Goal: Information Seeking & Learning: Learn about a topic

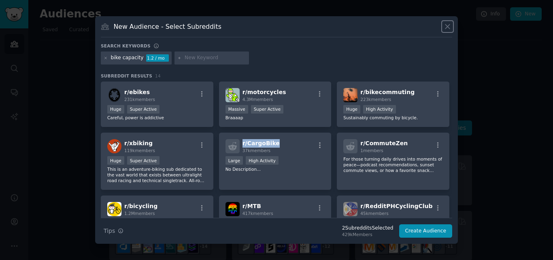
click at [446, 29] on icon at bounding box center [447, 27] width 4 height 4
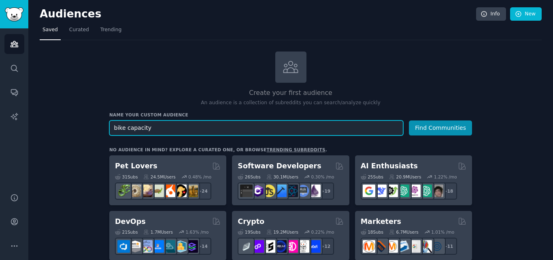
click at [135, 127] on input "bike capacity" at bounding box center [256, 127] width 294 height 15
paste input "ebike cargo trailer"
click at [139, 129] on input "bike ebike cargo trailer" at bounding box center [256, 127] width 294 height 15
click at [170, 124] on input "bike cargo trailer" at bounding box center [256, 127] width 294 height 15
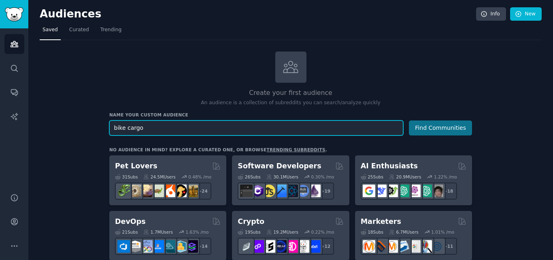
type input "bike cargo"
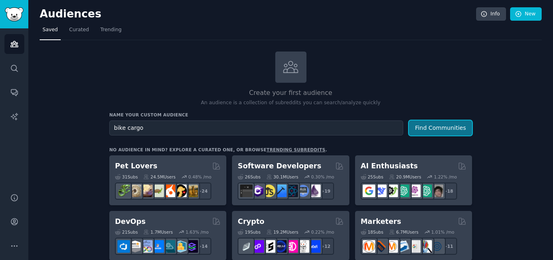
click at [426, 128] on button "Find Communities" at bounding box center [440, 127] width 63 height 15
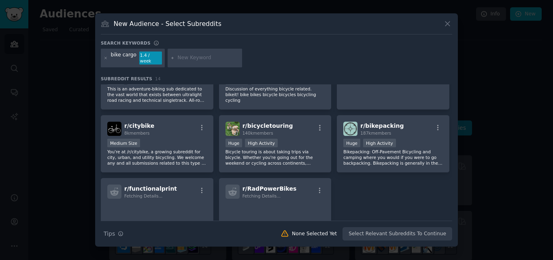
scroll to position [178, 0]
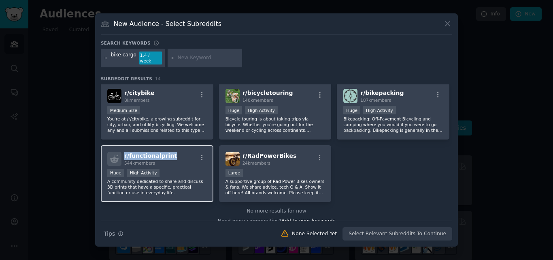
drag, startPoint x: 174, startPoint y: 150, endPoint x: 123, endPoint y: 154, distance: 50.8
click at [123, 154] on div "r/ functionalprint 544k members" at bounding box center [157, 158] width 100 height 14
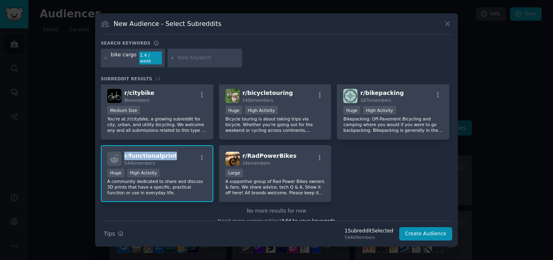
scroll to position [165, 0]
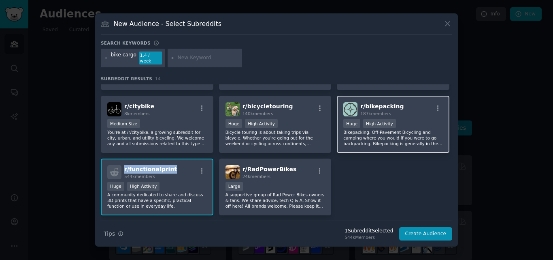
click at [398, 102] on div "r/ bikepacking 187k members" at bounding box center [393, 109] width 100 height 14
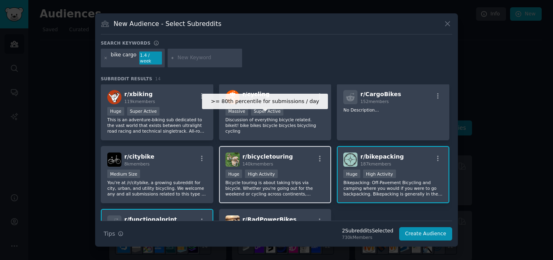
scroll to position [104, 0]
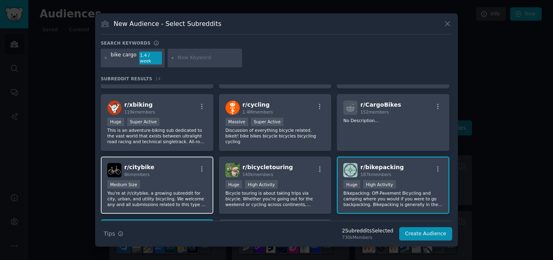
click at [152, 163] on div "r/ citybike 8k members" at bounding box center [157, 170] width 100 height 14
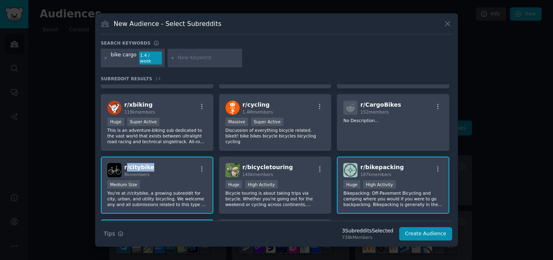
drag, startPoint x: 152, startPoint y: 162, endPoint x: 126, endPoint y: 165, distance: 26.5
click at [126, 165] on div "r/ citybike 8k members" at bounding box center [157, 170] width 100 height 14
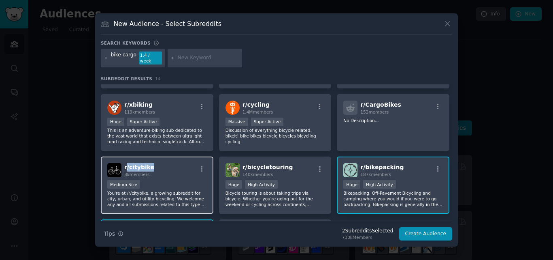
click at [163, 163] on div "r/ citybike 8k members" at bounding box center [157, 170] width 100 height 14
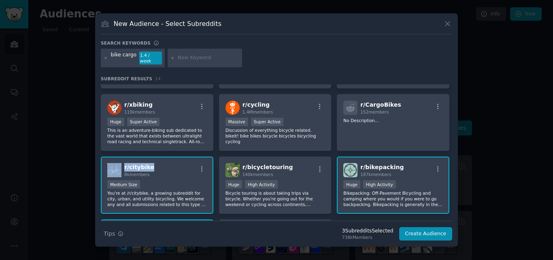
drag, startPoint x: 163, startPoint y: 162, endPoint x: 123, endPoint y: 164, distance: 40.5
click at [123, 164] on div "r/ citybike 8k members" at bounding box center [157, 170] width 100 height 14
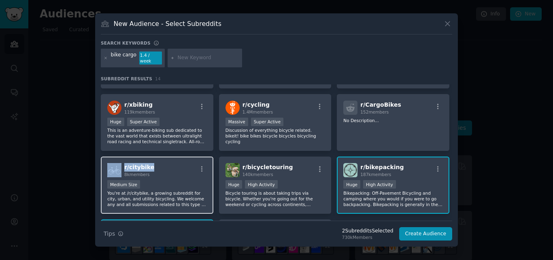
click at [123, 164] on div "r/ citybike 8k members" at bounding box center [157, 170] width 100 height 14
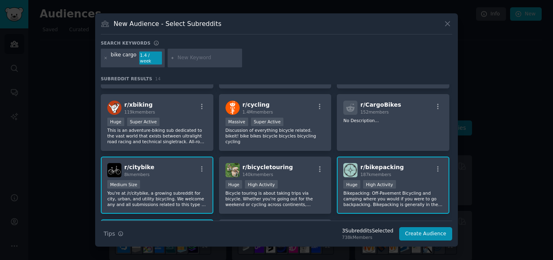
click at [150, 164] on div "r/ citybike 8k members" at bounding box center [157, 170] width 100 height 14
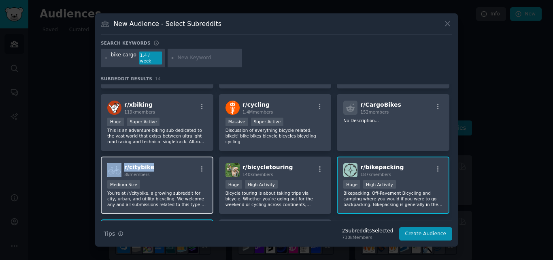
drag, startPoint x: 150, startPoint y: 164, endPoint x: 120, endPoint y: 164, distance: 30.4
click at [120, 164] on div "r/ citybike 8k members" at bounding box center [157, 170] width 100 height 14
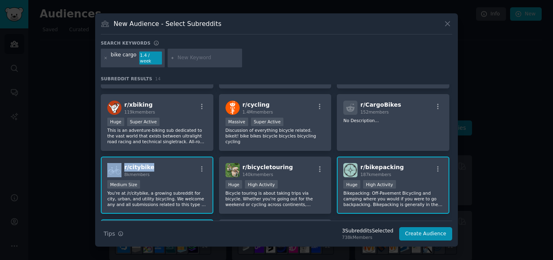
copy div "r/ citybike"
